Goal: Information Seeking & Learning: Obtain resource

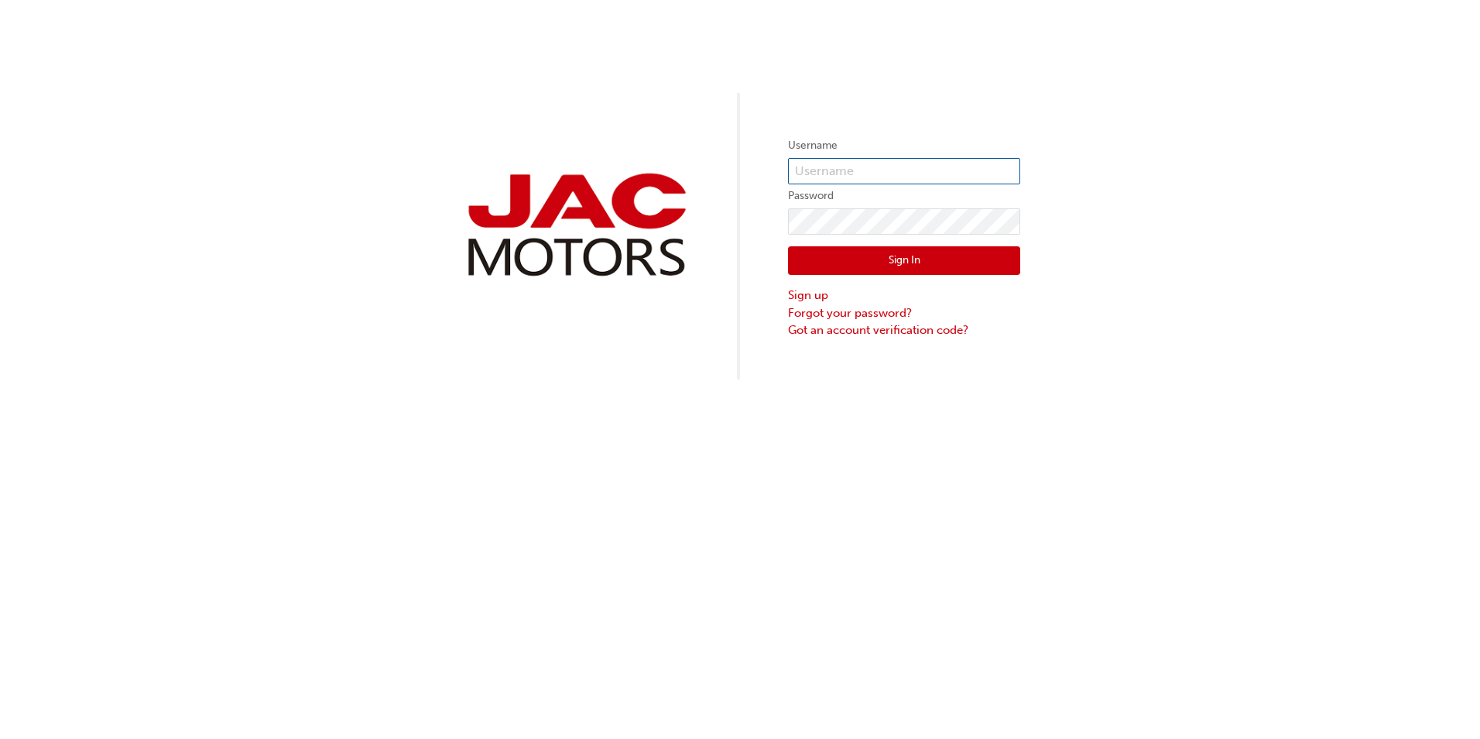
type input "JB0085"
click at [931, 257] on button "Sign In" at bounding box center [904, 260] width 232 height 29
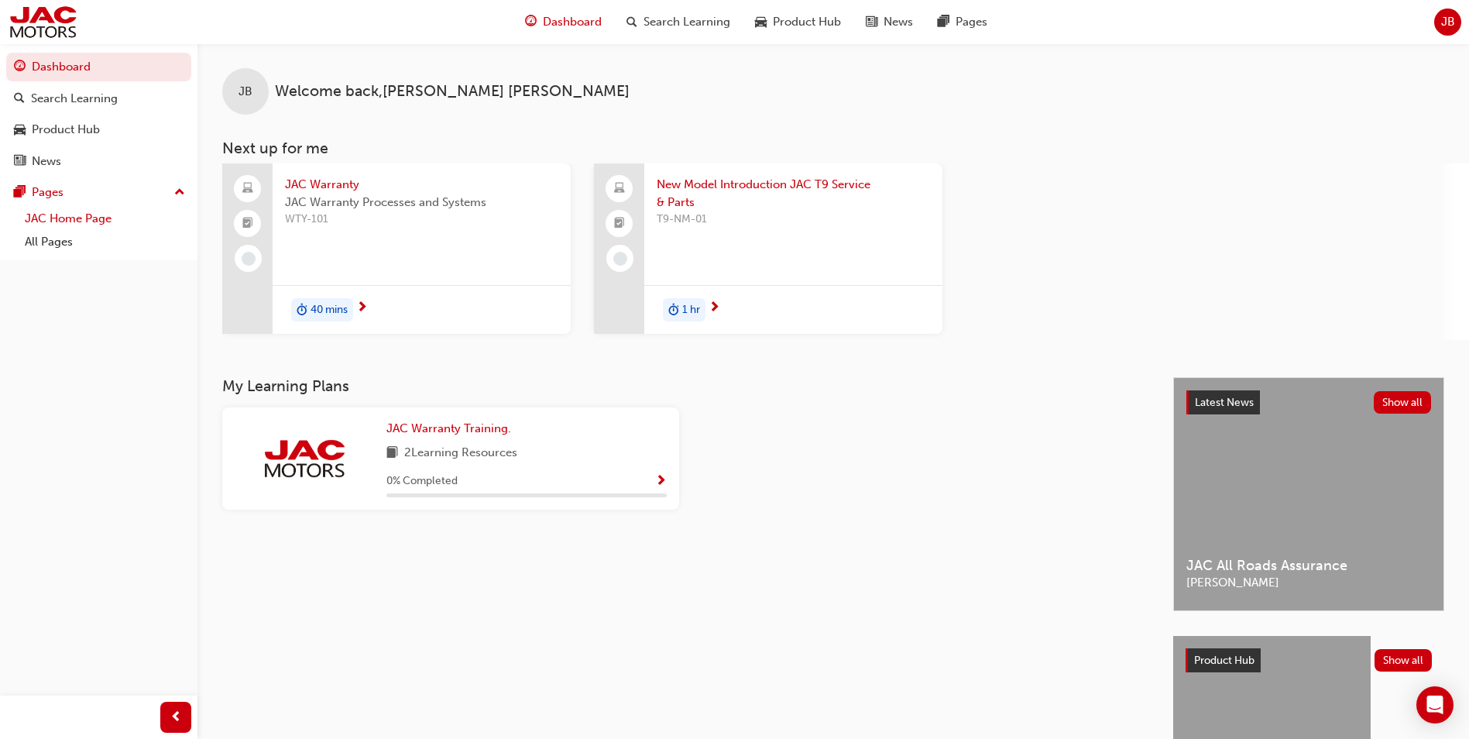
drag, startPoint x: 60, startPoint y: 216, endPoint x: 90, endPoint y: 215, distance: 30.2
click at [60, 216] on link "JAC Home Page" at bounding box center [105, 219] width 173 height 24
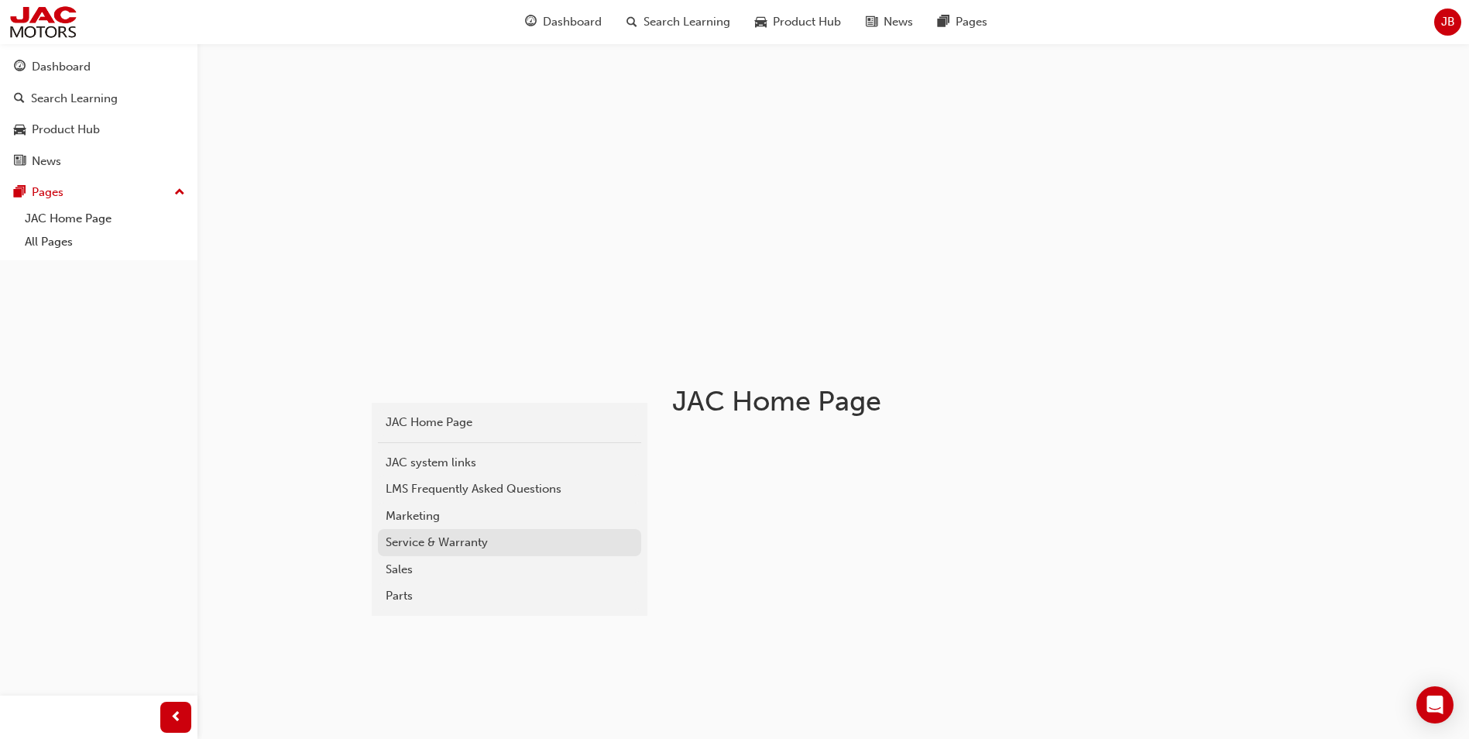
click at [417, 536] on div "Service & Warranty" at bounding box center [510, 542] width 248 height 18
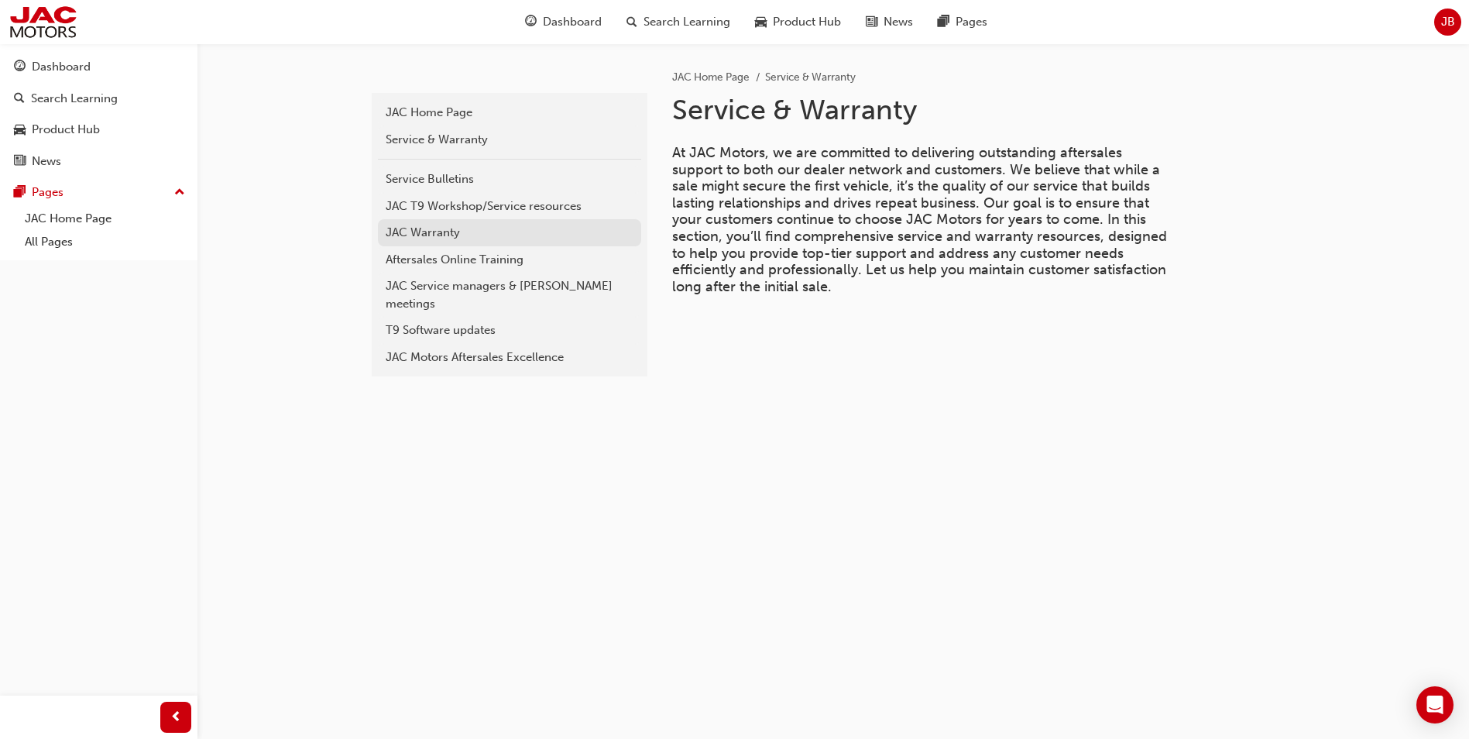
click at [475, 237] on div "JAC Warranty" at bounding box center [510, 233] width 248 height 18
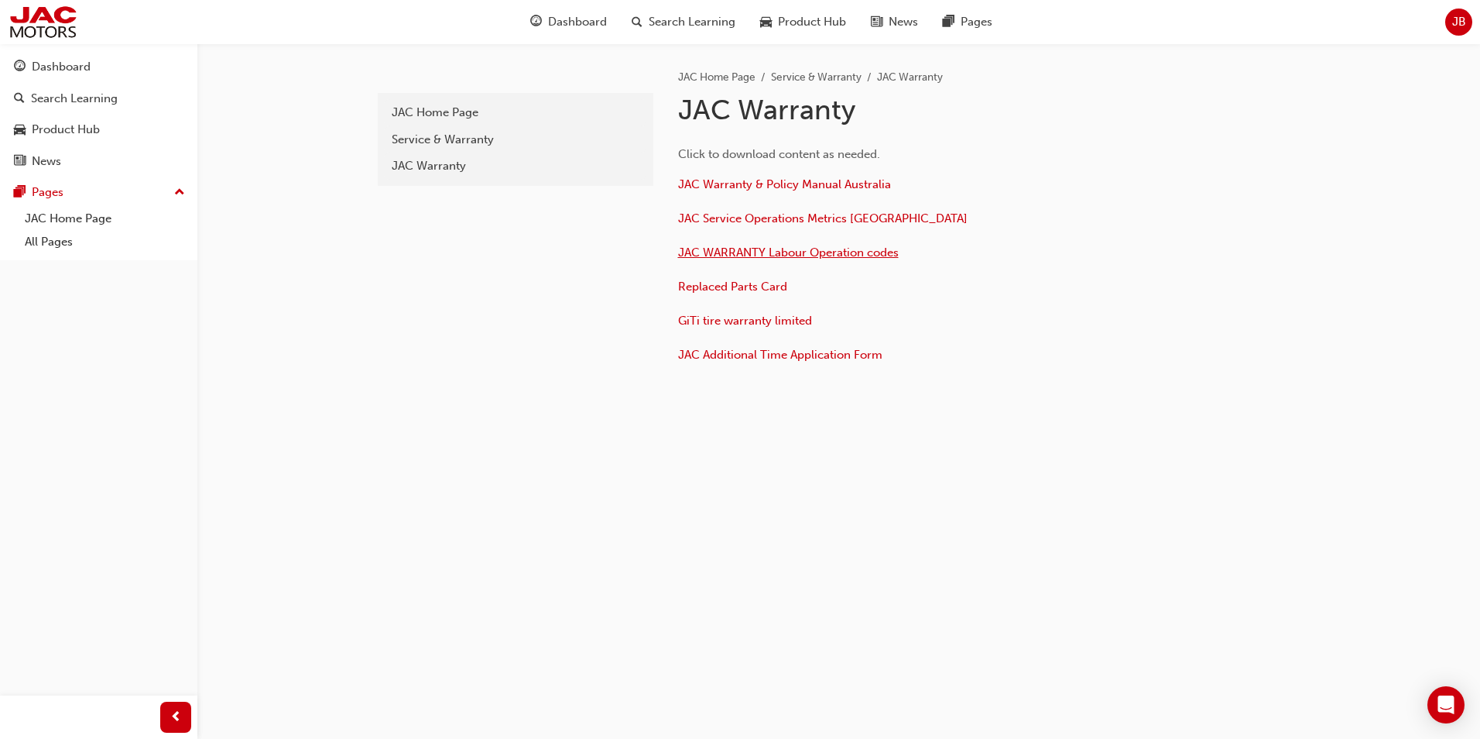
click at [842, 250] on span "JAC WARRANTY Labour Operation codes" at bounding box center [788, 252] width 221 height 14
